Goal: Information Seeking & Learning: Learn about a topic

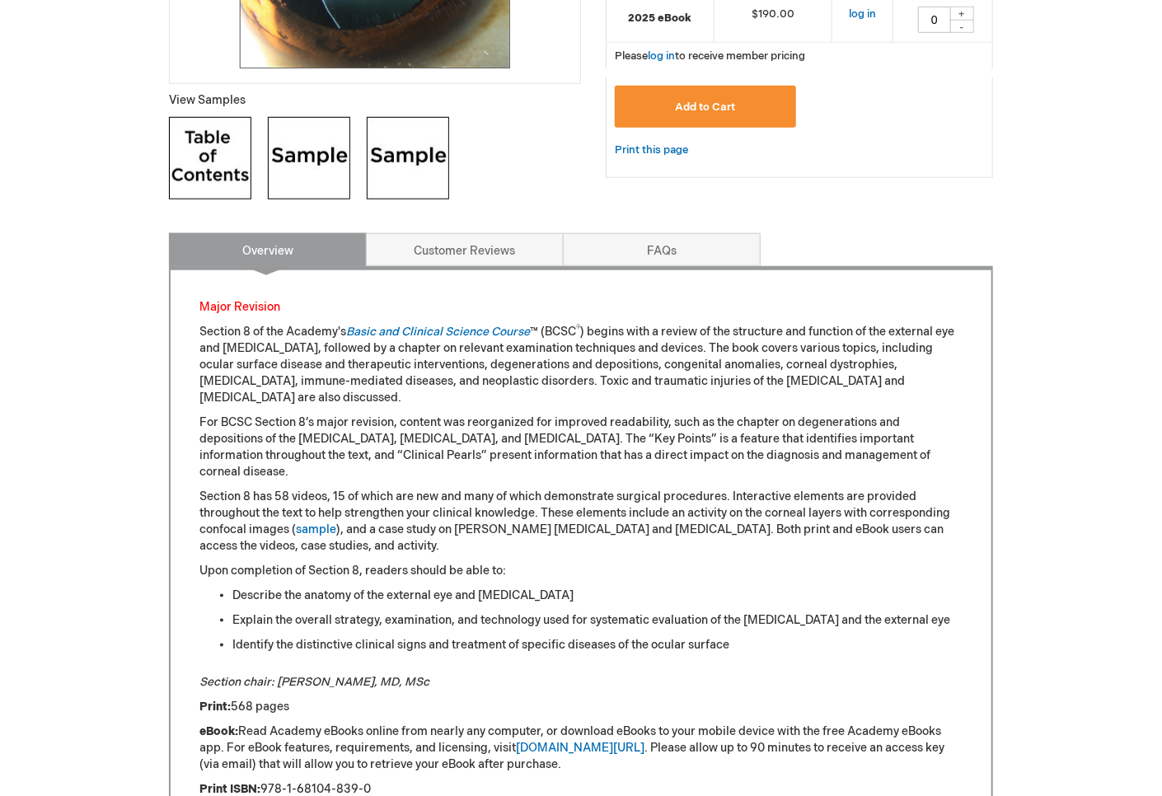
scroll to position [824, 0]
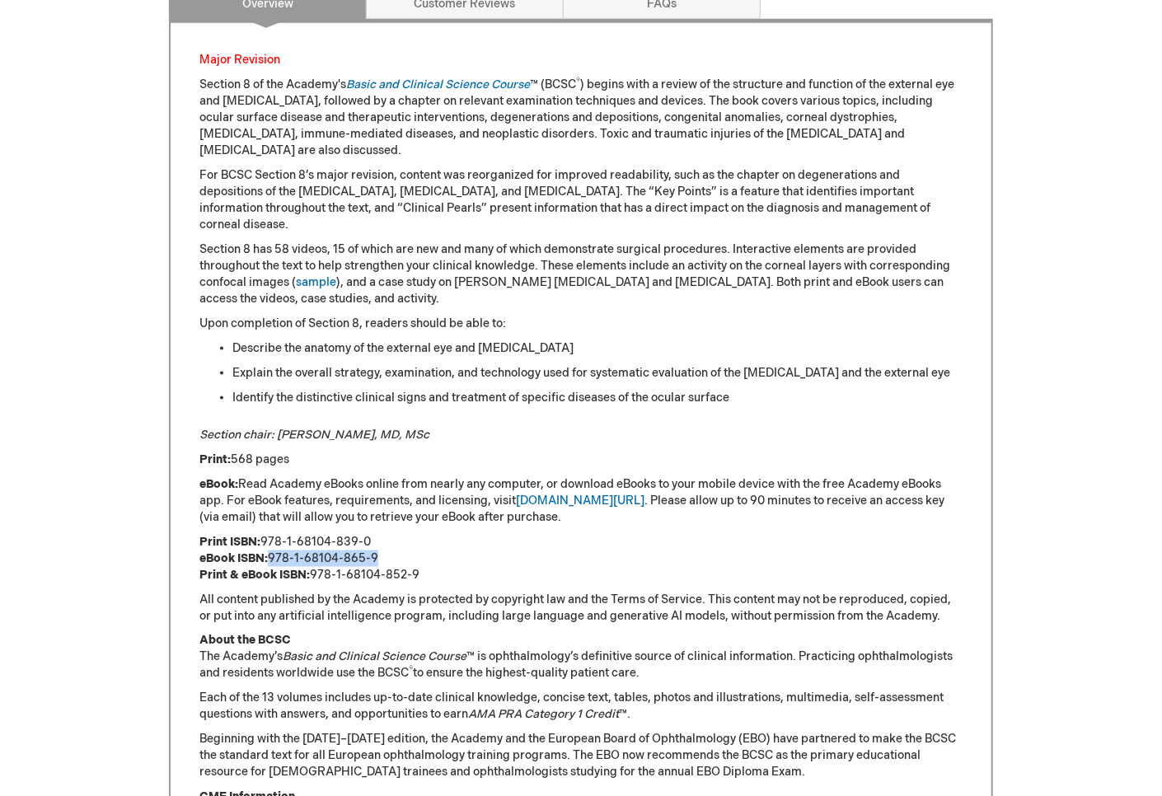
drag, startPoint x: 399, startPoint y: 537, endPoint x: 273, endPoint y: 534, distance: 126.1
click at [273, 534] on p "Print ISBN: 978-1-68104-839-0 eBook ISBN: 978-1-68104-865-9 Print & eBook ISBN:…" at bounding box center [580, 558] width 763 height 49
click at [516, 148] on p "Section 8 of the Academy's Basic and Clinical Science Course ™ (BCSC ® ) begins…" at bounding box center [580, 118] width 763 height 82
drag, startPoint x: 432, startPoint y: 555, endPoint x: 313, endPoint y: 558, distance: 118.7
click at [313, 558] on p "Print ISBN: 978-1-68104-839-0 eBook ISBN: 978-1-68104-865-9 Print & eBook ISBN:…" at bounding box center [580, 558] width 763 height 49
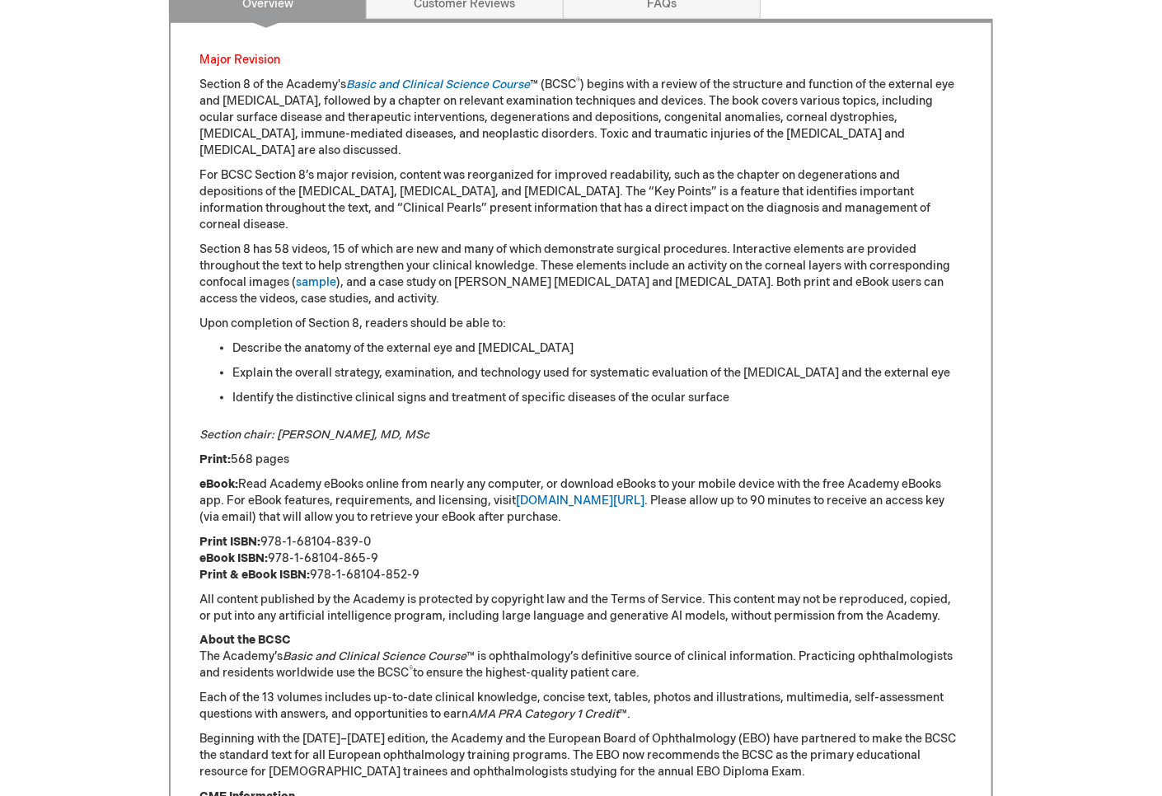
click at [508, 119] on p "Section 8 of the Academy's Basic and Clinical Science Course ™ (BCSC ® ) begins…" at bounding box center [580, 118] width 763 height 82
drag, startPoint x: 382, startPoint y: 526, endPoint x: 261, endPoint y: 522, distance: 120.4
click at [261, 534] on p "Print ISBN: 978-1-68104-839-0 eBook ISBN: 978-1-68104-865-9 Print & eBook ISBN:…" at bounding box center [580, 558] width 763 height 49
click at [607, 125] on p "Section 8 of the Academy's Basic and Clinical Science Course ™ (BCSC ® ) begins…" at bounding box center [580, 118] width 763 height 82
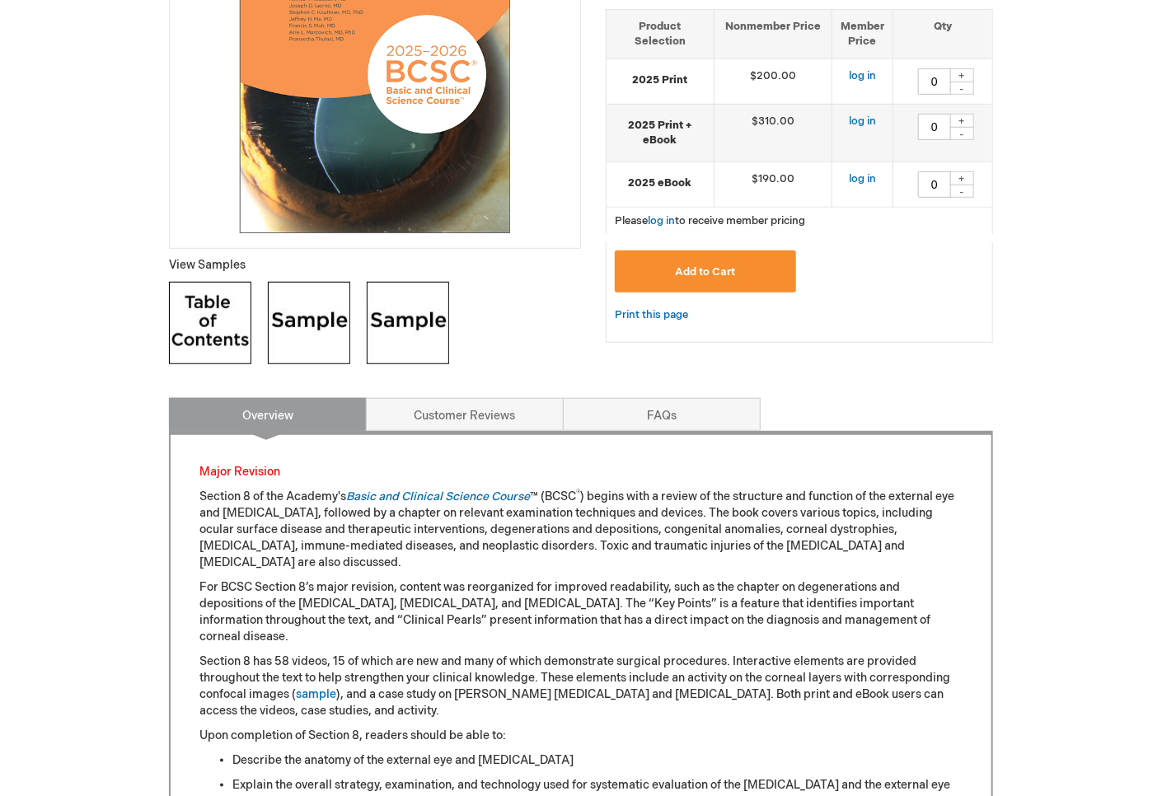
scroll to position [82, 0]
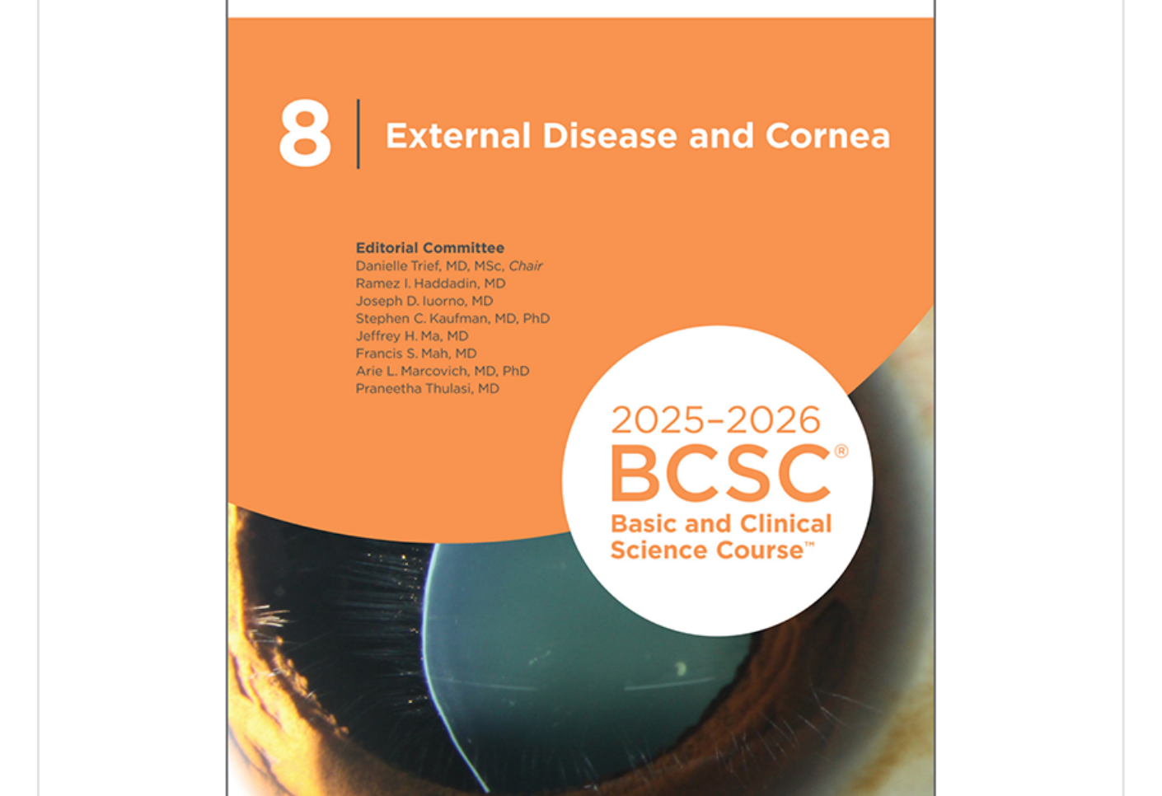
scroll to position [412, 0]
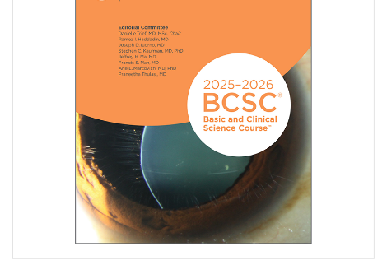
click at [320, 129] on img at bounding box center [193, 73] width 345 height 345
drag, startPoint x: 339, startPoint y: 18, endPoint x: 338, endPoint y: 0, distance: 18.2
click at [339, 18] on img at bounding box center [193, 73] width 345 height 345
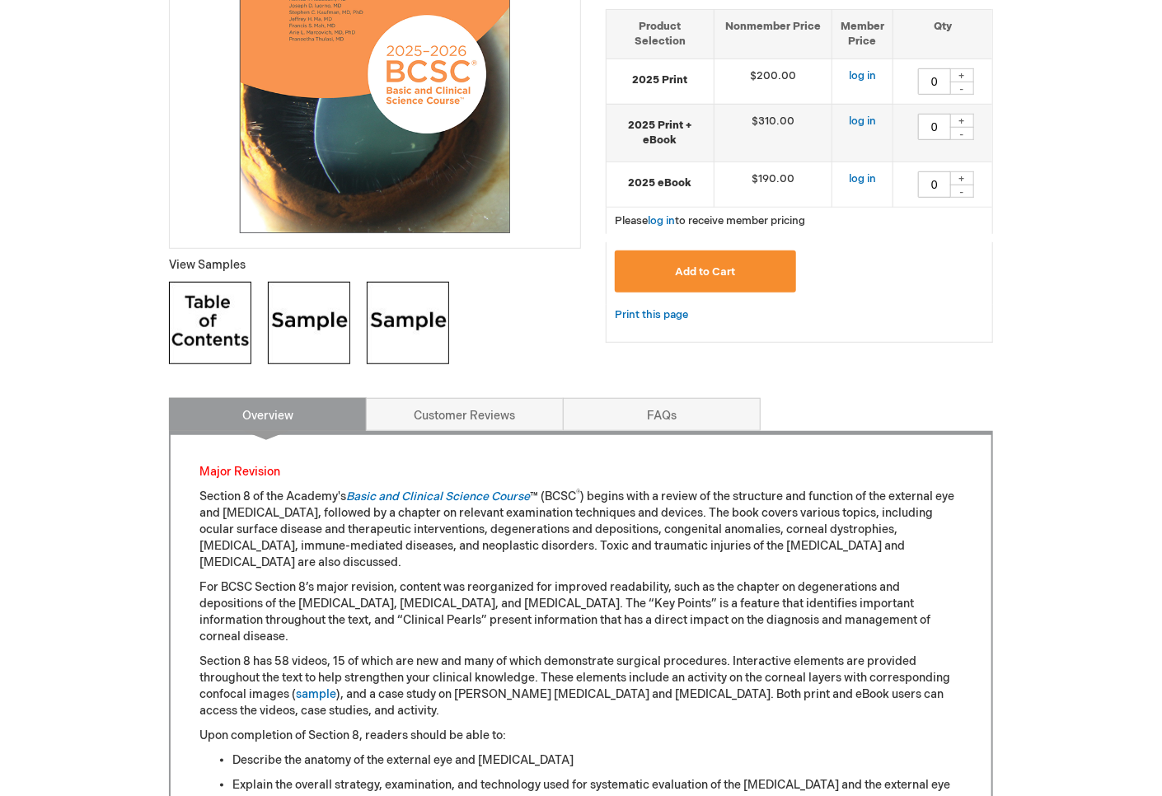
click at [1005, 296] on main "Basic and Clinical Science Course, Section 08: External Disease and [MEDICAL_DA…" at bounding box center [581, 721] width 849 height 1813
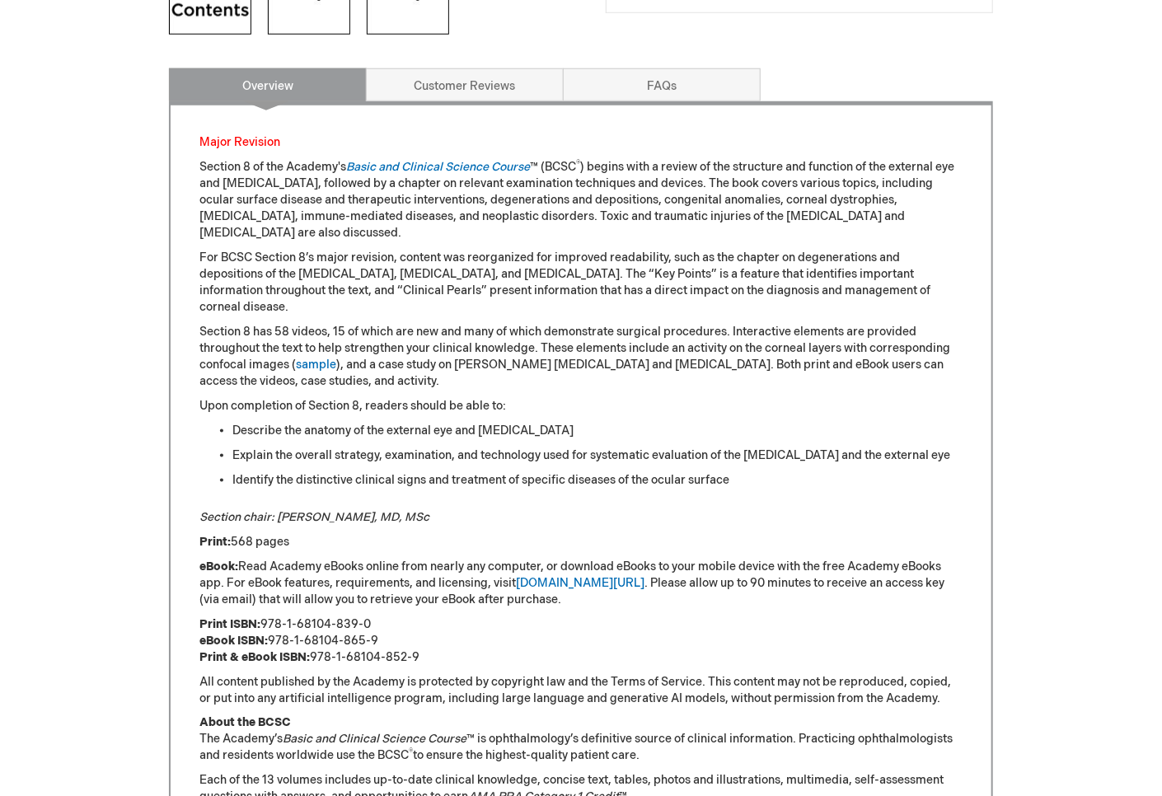
scroll to position [824, 0]
